Goal: Navigation & Orientation: Understand site structure

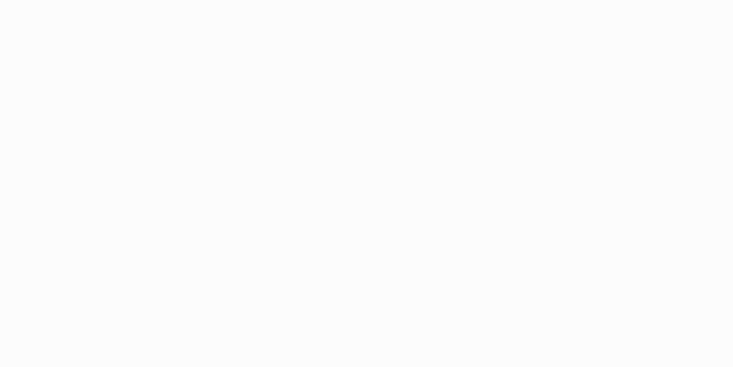
click at [448, 106] on body at bounding box center [366, 183] width 733 height 367
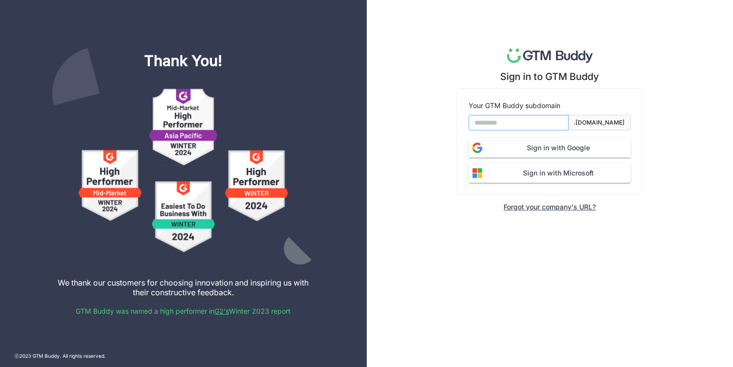
click at [536, 128] on input at bounding box center [519, 123] width 100 height 16
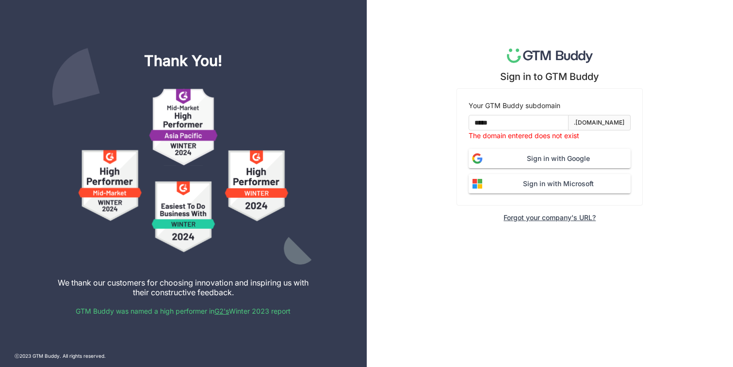
click at [536, 146] on form "Your GTM Buddy subdomain ***** .gtmbuddy.io The domain entered does not exist S…" at bounding box center [550, 146] width 162 height 93
click at [529, 124] on input "*****" at bounding box center [519, 123] width 100 height 16
type input "*******"
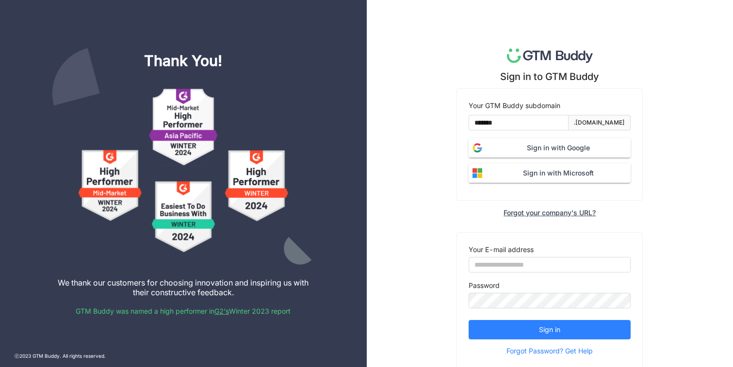
click at [541, 148] on span "Sign in with Google" at bounding box center [558, 148] width 145 height 11
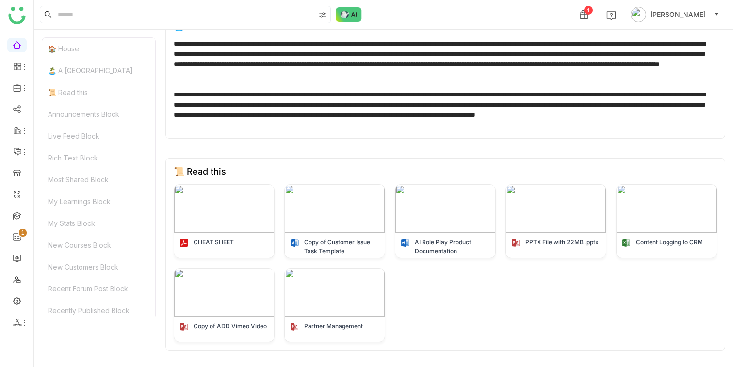
scroll to position [238, 0]
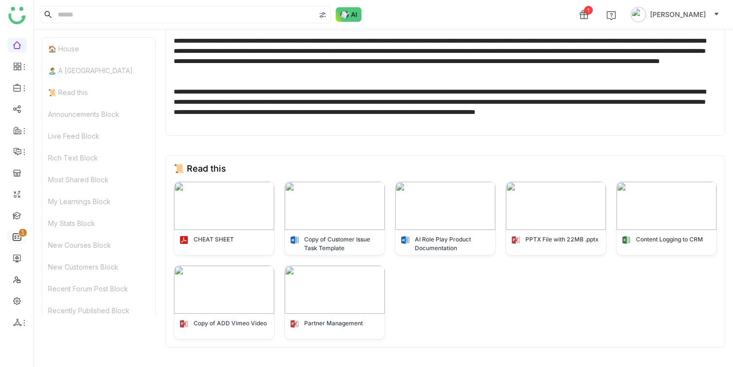
click at [22, 235] on p "1" at bounding box center [23, 233] width 4 height 10
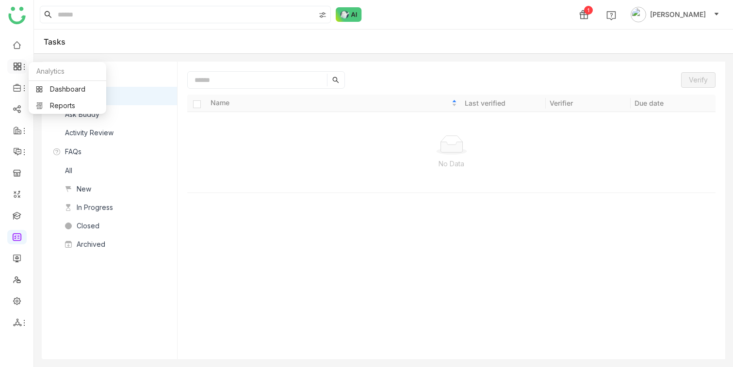
click at [17, 64] on icon at bounding box center [17, 66] width 9 height 9
click at [36, 86] on link "Dashboard" at bounding box center [67, 89] width 63 height 7
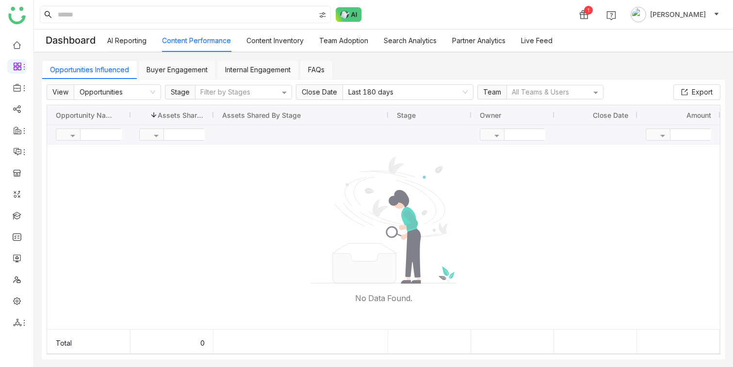
click at [136, 42] on link "AI Reporting" at bounding box center [126, 40] width 39 height 8
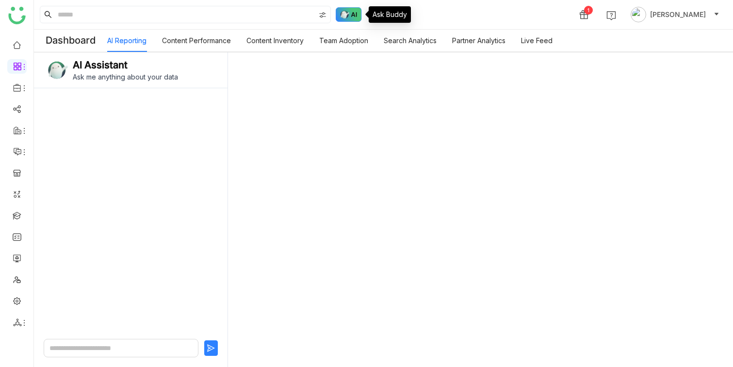
click at [349, 16] on img at bounding box center [349, 14] width 26 height 15
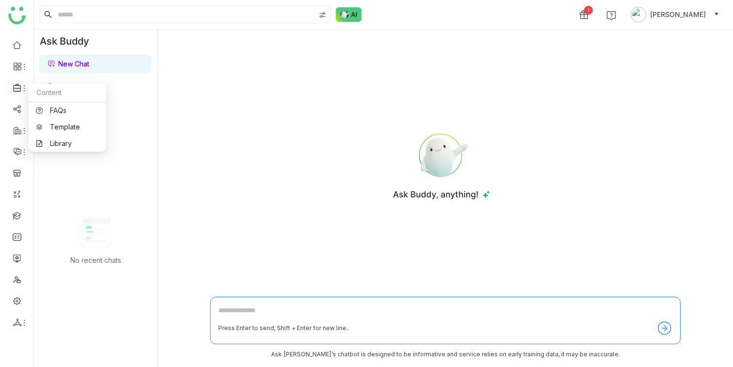
click at [16, 88] on span at bounding box center [16, 88] width 5 height 0
click at [58, 128] on link "Template" at bounding box center [67, 127] width 63 height 7
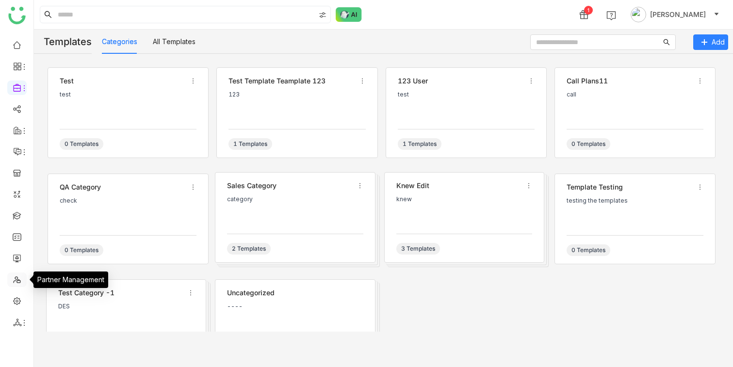
click at [18, 280] on link at bounding box center [17, 279] width 9 height 8
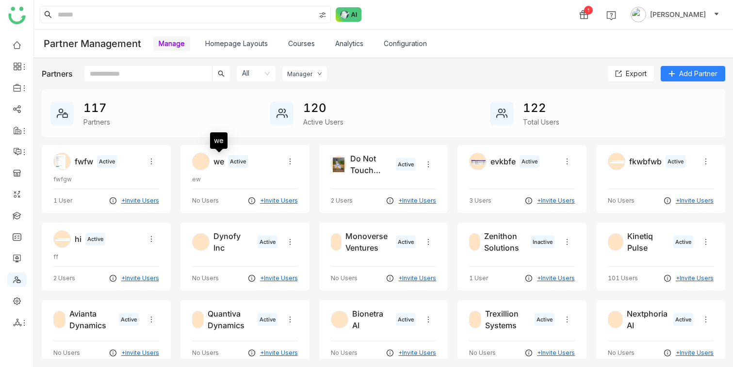
click at [219, 162] on div "we" at bounding box center [218, 162] width 11 height 12
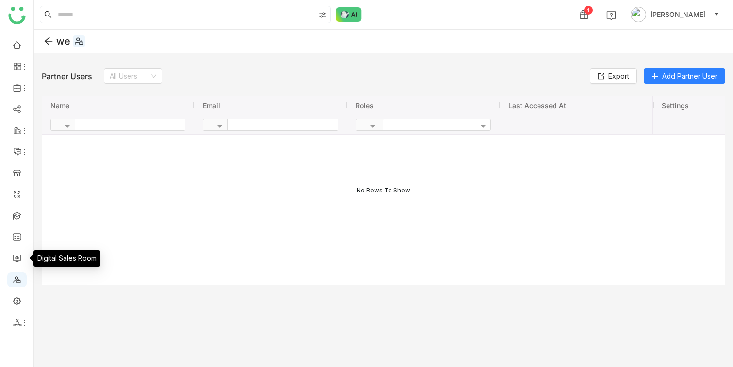
click at [22, 293] on ul at bounding box center [16, 184] width 33 height 306
click at [17, 304] on link at bounding box center [17, 300] width 9 height 8
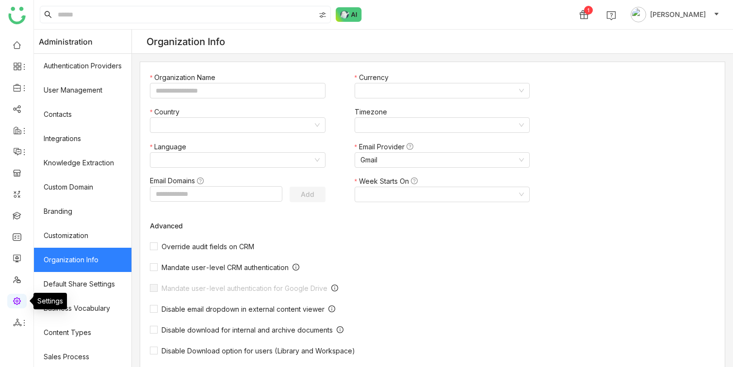
type input "*******"
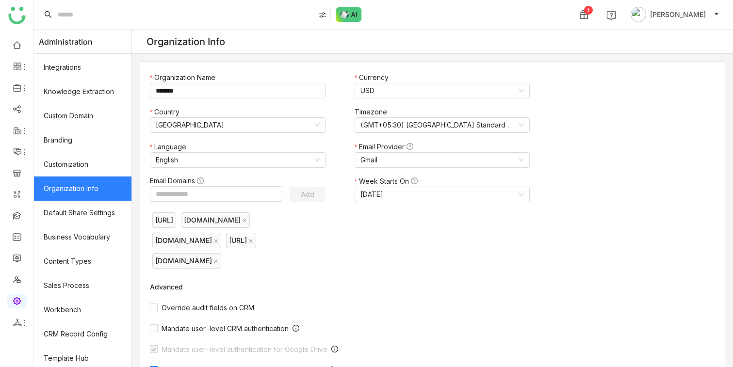
scroll to position [147, 0]
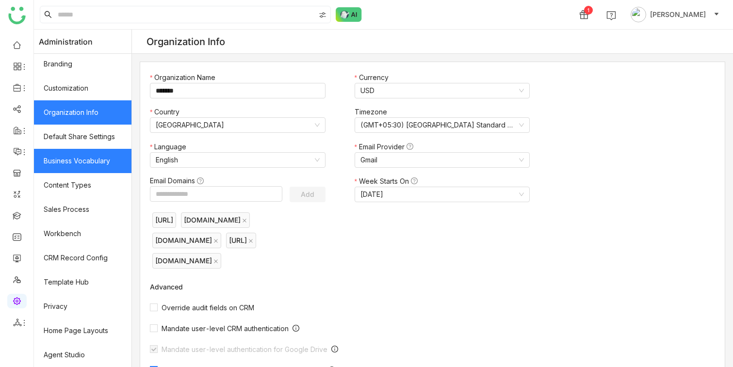
click at [57, 167] on link "Business Vocabulary" at bounding box center [82, 161] width 97 height 24
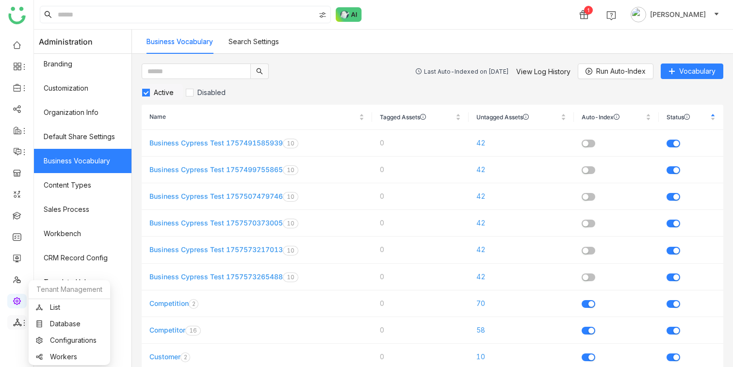
click at [21, 325] on icon at bounding box center [24, 323] width 8 height 8
click at [55, 306] on link "List" at bounding box center [69, 307] width 67 height 7
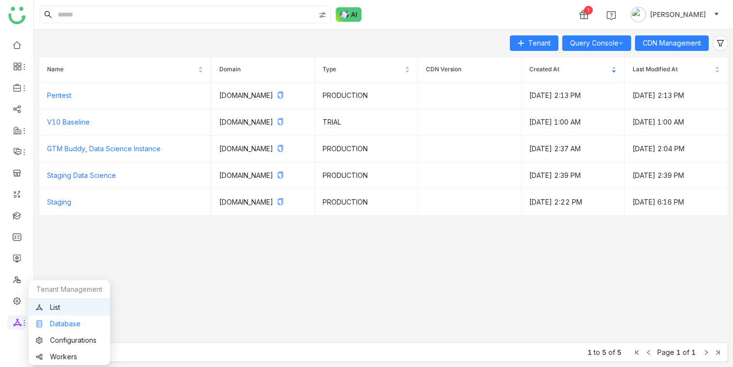
click at [55, 326] on link "Database" at bounding box center [69, 324] width 67 height 7
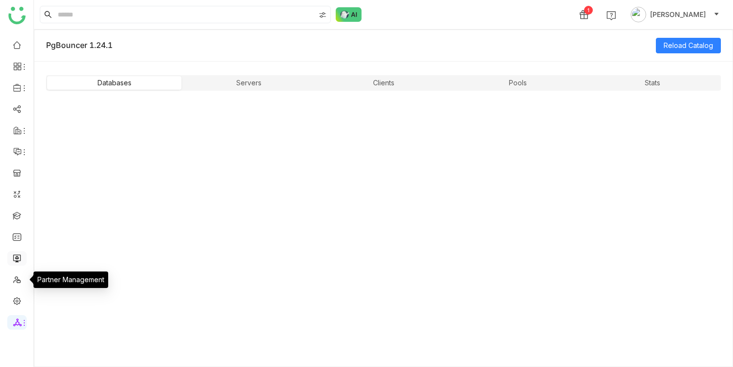
click at [16, 260] on link at bounding box center [17, 258] width 9 height 8
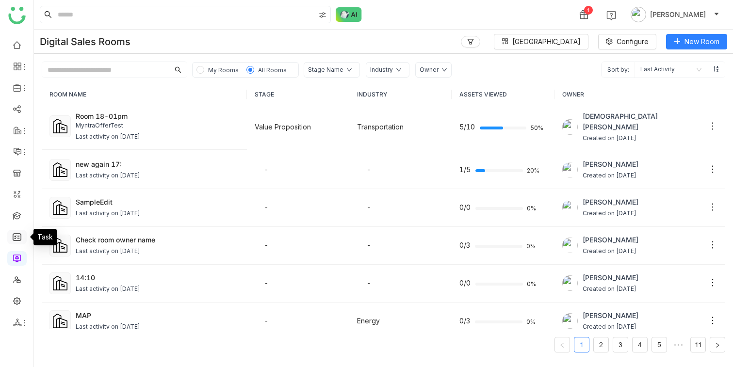
click at [15, 236] on link at bounding box center [17, 236] width 9 height 8
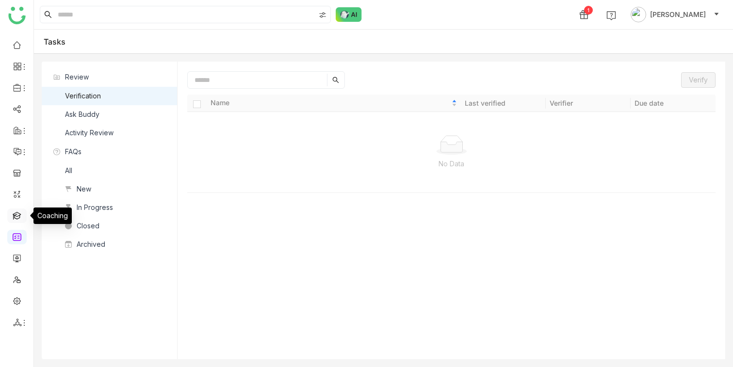
click at [18, 219] on link at bounding box center [17, 215] width 9 height 8
click at [17, 47] on link at bounding box center [17, 44] width 9 height 8
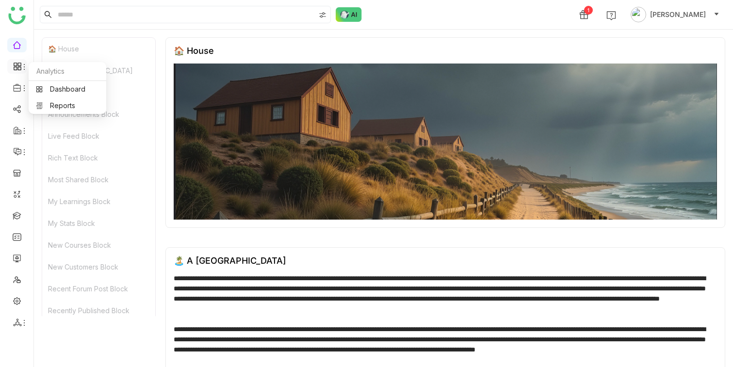
click at [21, 65] on icon at bounding box center [24, 67] width 8 height 8
click at [56, 90] on link "Dashboard" at bounding box center [67, 89] width 63 height 7
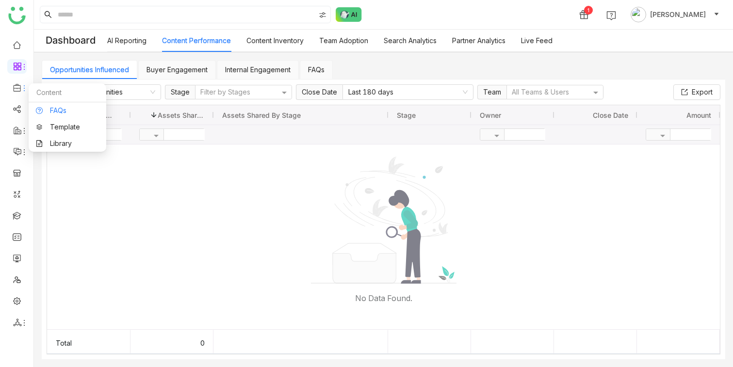
click at [51, 107] on link "FAQs" at bounding box center [67, 110] width 63 height 7
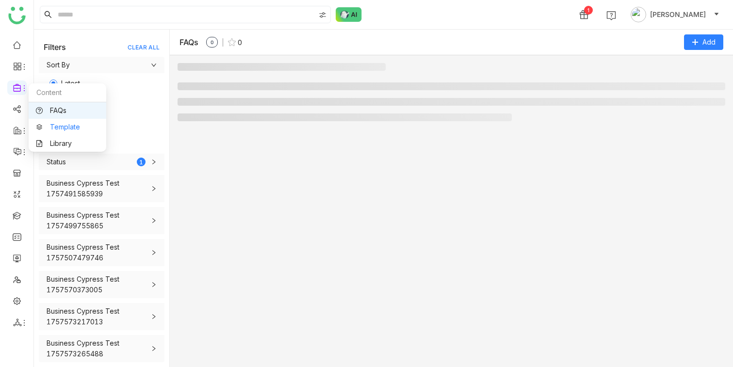
click at [64, 125] on link "Template" at bounding box center [67, 127] width 63 height 7
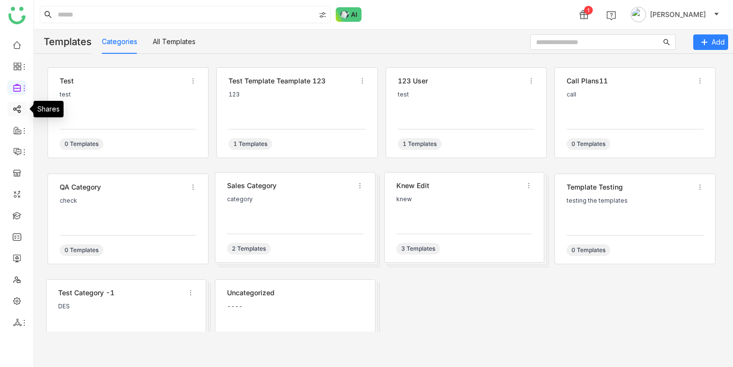
click at [17, 111] on link at bounding box center [17, 108] width 9 height 8
